Goal: Find specific page/section: Find specific page/section

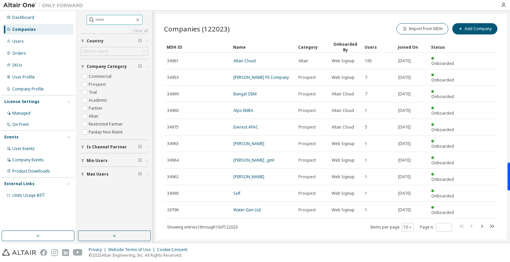
click at [98, 19] on input "text" at bounding box center [115, 20] width 40 height 7
type input "*****"
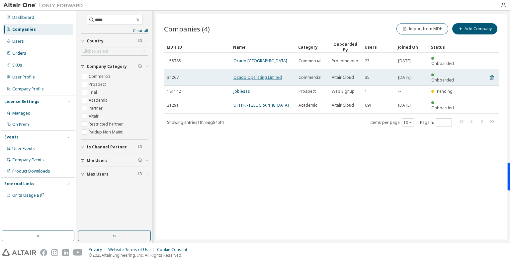
click at [252, 75] on link "Ocado Operating Limited" at bounding box center [257, 78] width 48 height 6
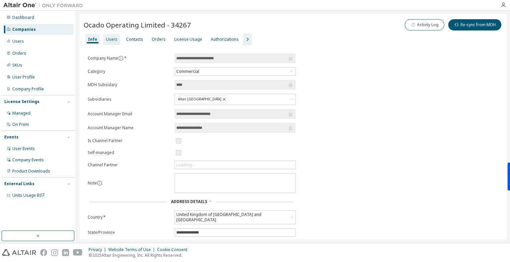
click at [110, 35] on div "Users" at bounding box center [111, 39] width 17 height 11
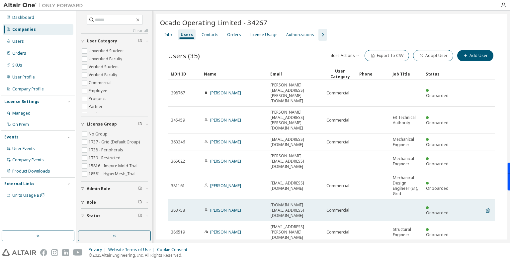
scroll to position [39, 0]
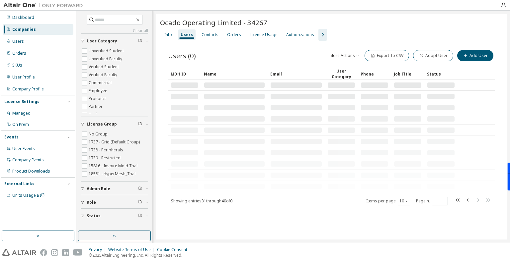
scroll to position [0, 0]
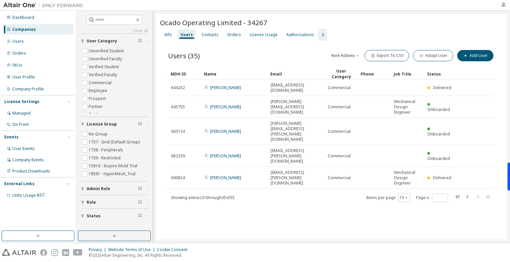
click at [467, 193] on icon "button" at bounding box center [467, 197] width 8 height 8
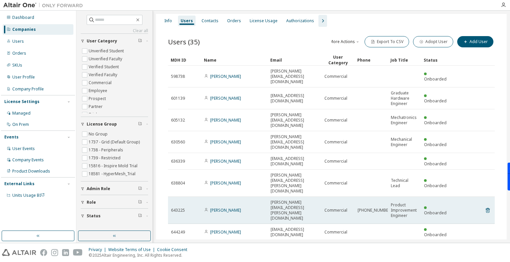
scroll to position [24, 0]
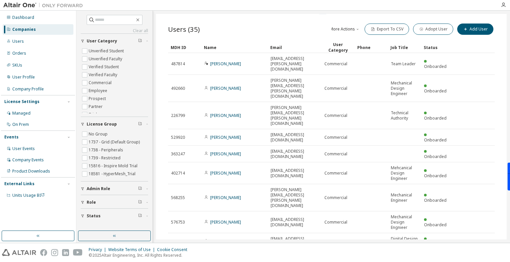
scroll to position [39, 0]
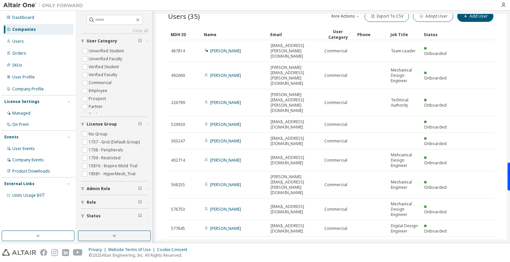
click at [483, 262] on icon "button" at bounding box center [487, 267] width 8 height 8
type input "*"
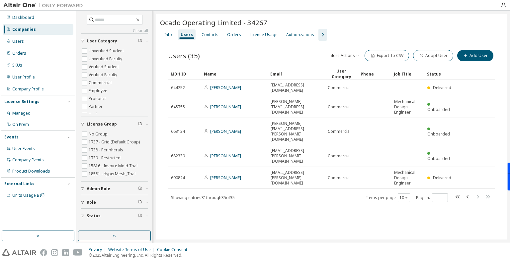
scroll to position [0, 0]
